Goal: Navigation & Orientation: Find specific page/section

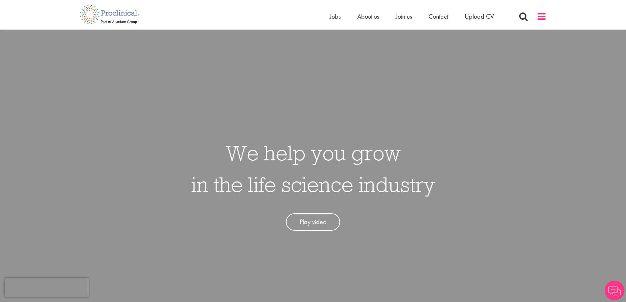
click at [544, 13] on span at bounding box center [542, 17] width 10 height 10
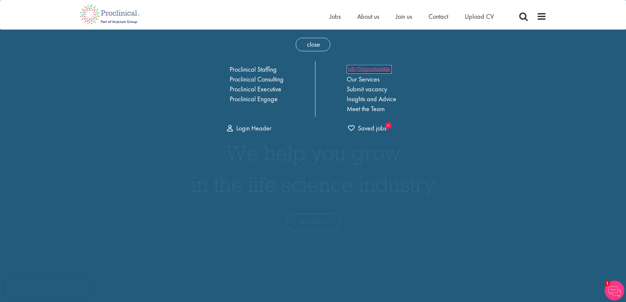
click at [368, 66] on link "Job Opportunities" at bounding box center [369, 69] width 45 height 9
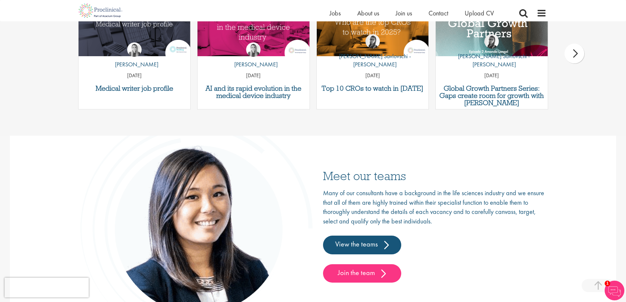
scroll to position [930, 0]
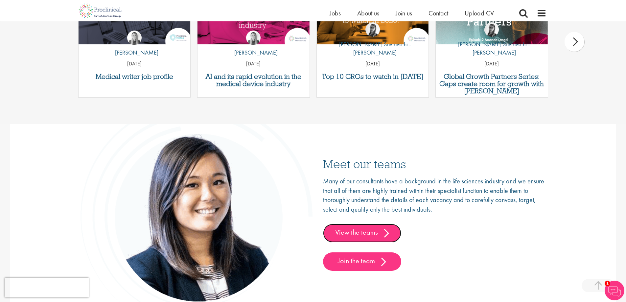
click at [379, 234] on link "View the teams" at bounding box center [362, 233] width 78 height 18
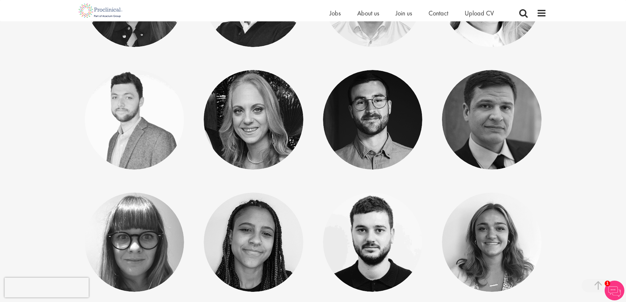
scroll to position [2826, 0]
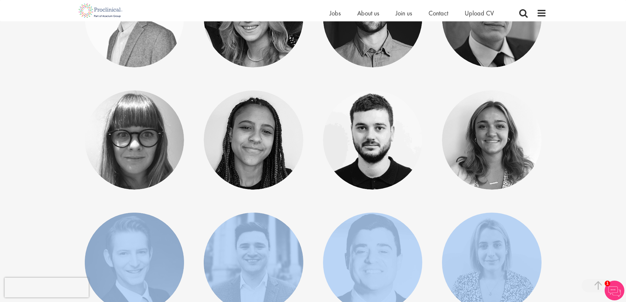
drag, startPoint x: 626, startPoint y: 229, endPoint x: 629, endPoint y: 167, distance: 61.8
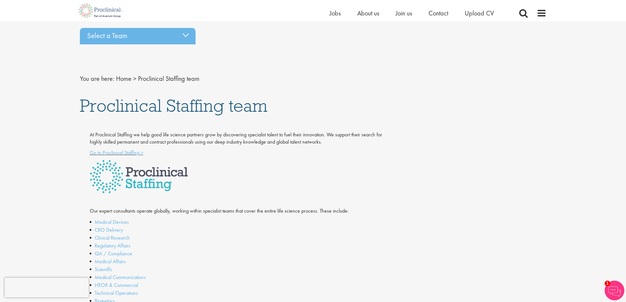
scroll to position [0, 0]
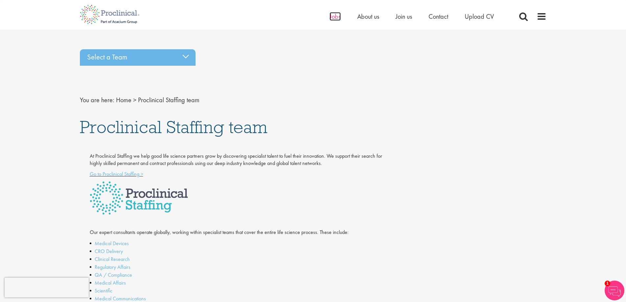
click at [331, 15] on span "Jobs" at bounding box center [335, 16] width 11 height 9
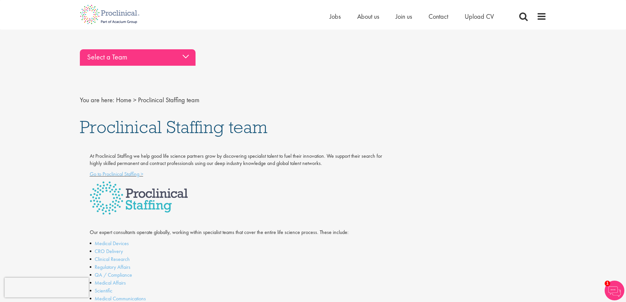
click at [189, 58] on div "Select a Team" at bounding box center [138, 57] width 116 height 16
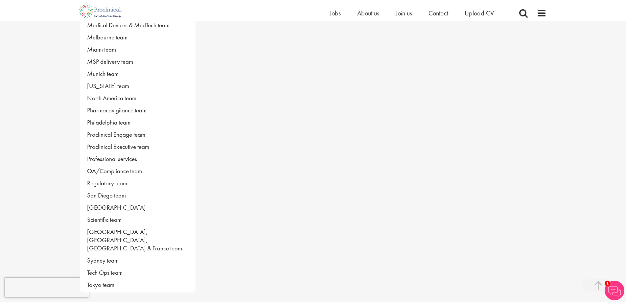
scroll to position [329, 0]
click at [124, 179] on link "Regulatory team" at bounding box center [138, 182] width 116 height 12
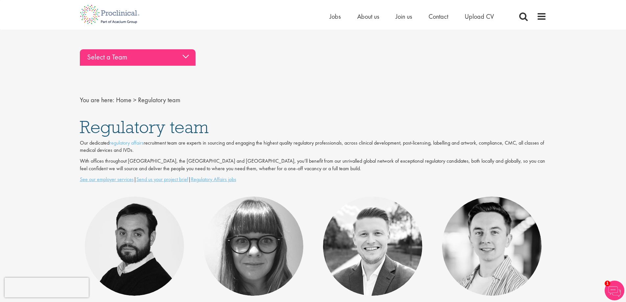
click at [146, 52] on div "Select a Team" at bounding box center [138, 57] width 116 height 16
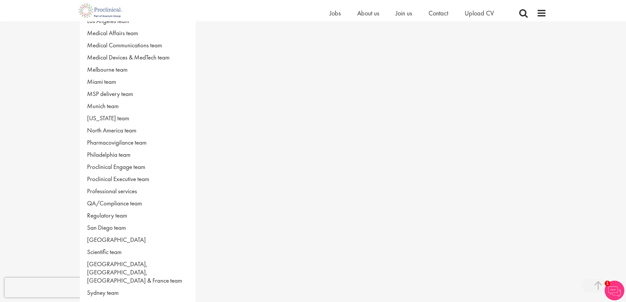
scroll to position [329, 0]
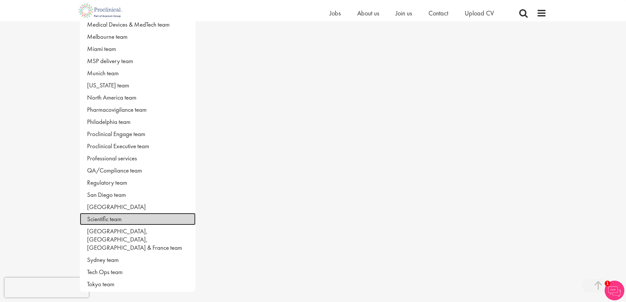
click at [112, 219] on link "Scientific team" at bounding box center [138, 219] width 116 height 12
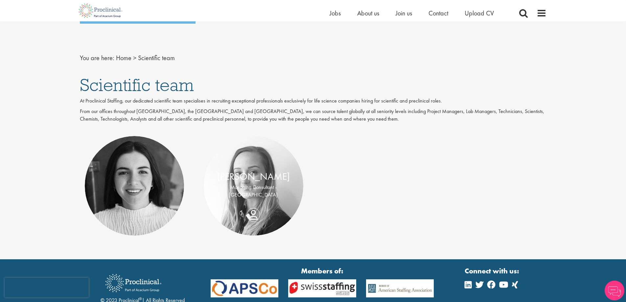
scroll to position [95, 0]
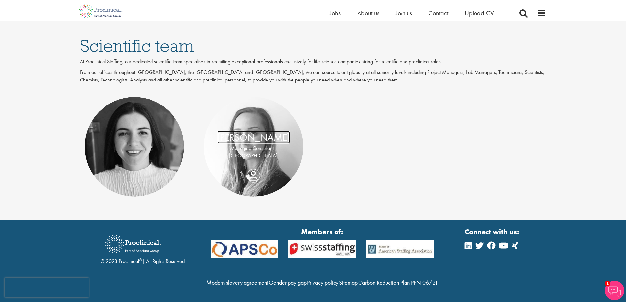
click at [238, 131] on link "[PERSON_NAME]" at bounding box center [253, 137] width 73 height 12
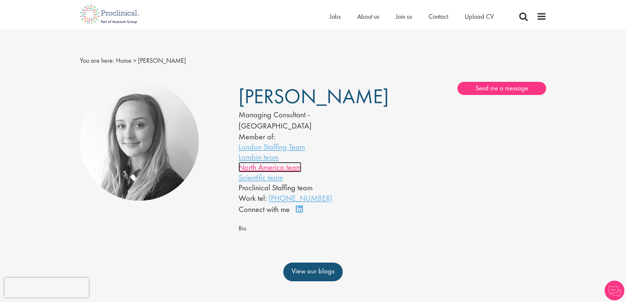
click at [271, 162] on link "North America team" at bounding box center [270, 167] width 63 height 10
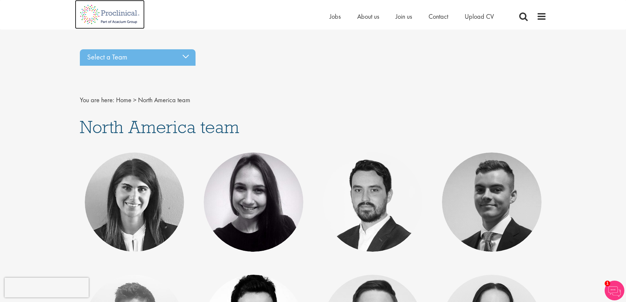
click at [123, 13] on img at bounding box center [110, 14] width 70 height 29
